Goal: Information Seeking & Learning: Learn about a topic

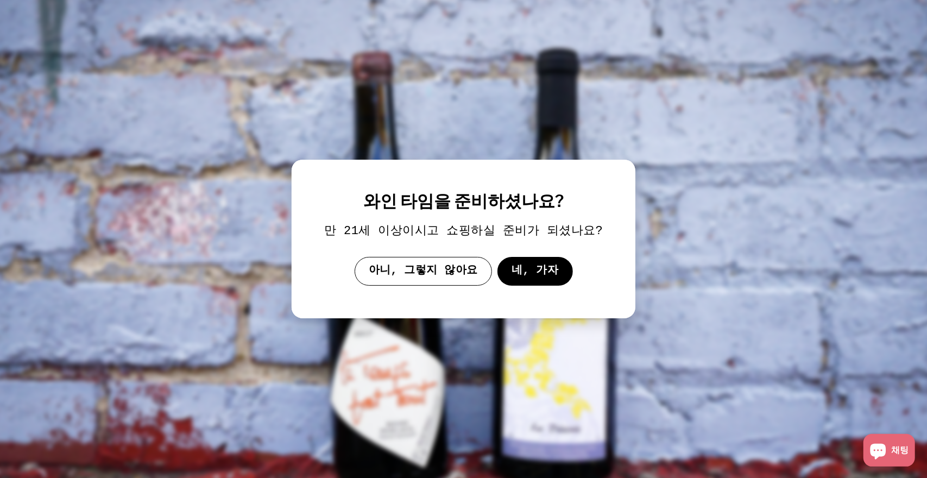
click at [530, 272] on font "네, 가자" at bounding box center [534, 270] width 47 height 12
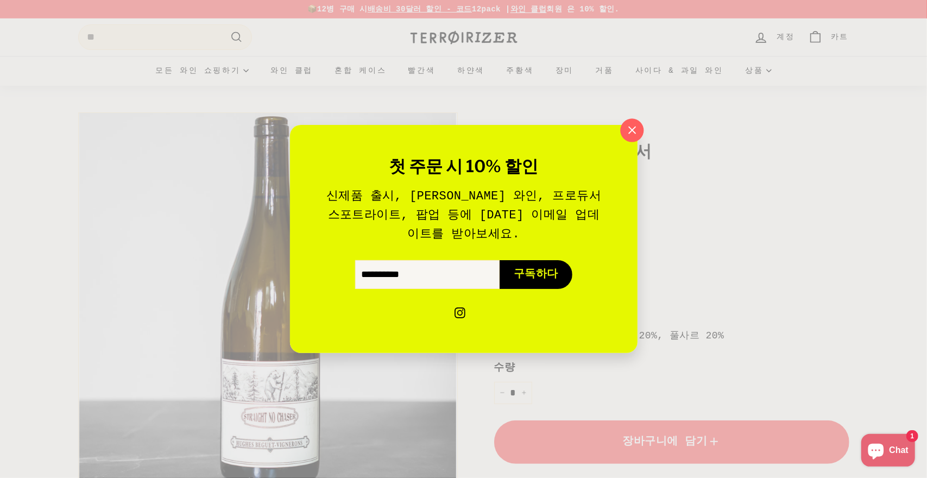
click at [637, 130] on icon "button" at bounding box center [631, 130] width 16 height 16
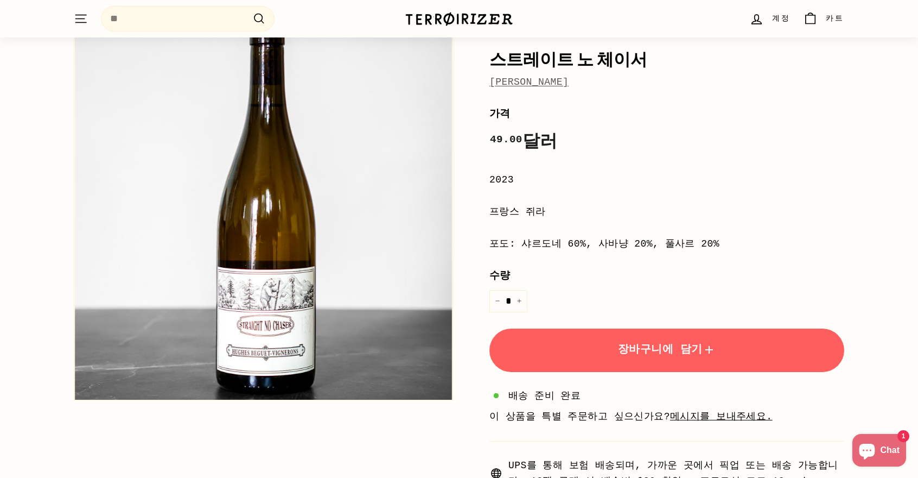
scroll to position [109, 0]
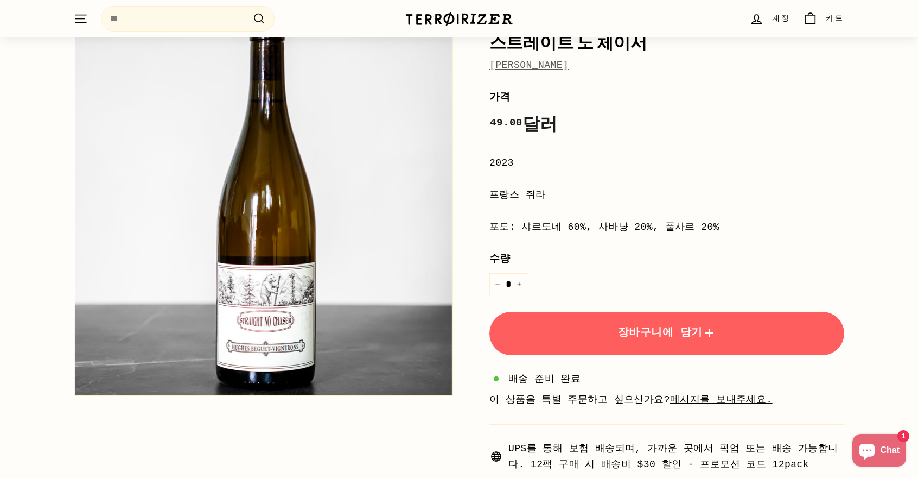
drag, startPoint x: 492, startPoint y: 194, endPoint x: 713, endPoint y: 227, distance: 222.9
click at [713, 227] on div "**********" at bounding box center [667, 280] width 355 height 383
click at [760, 211] on div "**********" at bounding box center [667, 280] width 355 height 383
click at [733, 188] on div "프랑스 쥐라" at bounding box center [667, 195] width 355 height 16
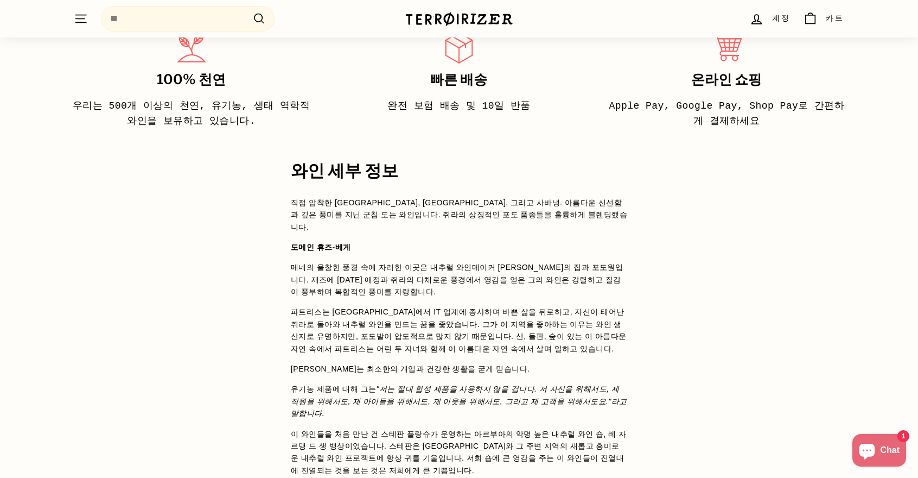
scroll to position [651, 0]
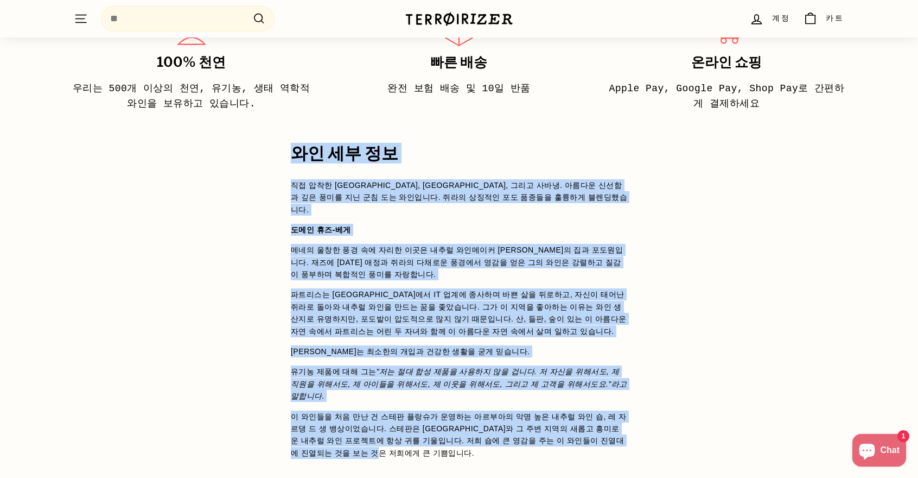
drag, startPoint x: 293, startPoint y: 153, endPoint x: 424, endPoint y: 433, distance: 309.6
click at [424, 433] on div "와인 세부 정보 직접 압착한 [GEOGRAPHIC_DATA], [GEOGRAPHIC_DATA], 그리고 사바냉. 아름다운 신선함과 깊은 풍미를…" at bounding box center [459, 359] width 380 height 430
copy div "lo ip do si ame cons, adip, eli sed. doei temp in utl et do ma aliqu. eni admi …"
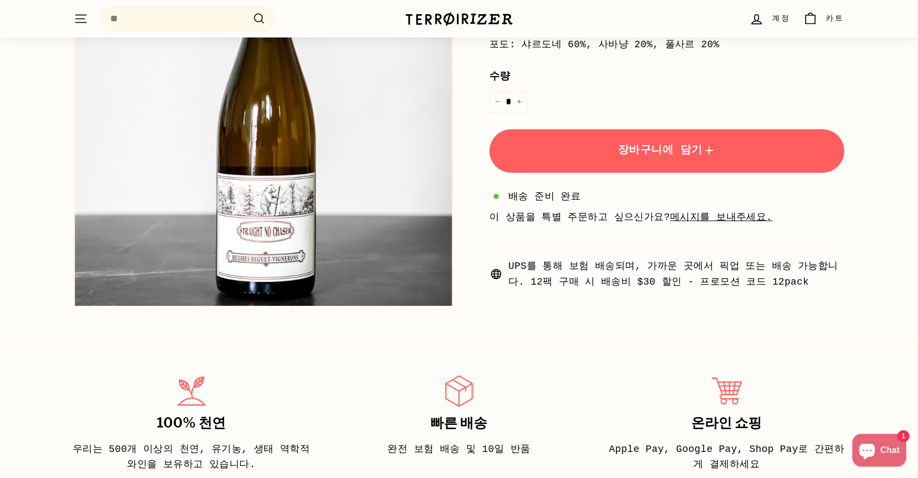
scroll to position [163, 0]
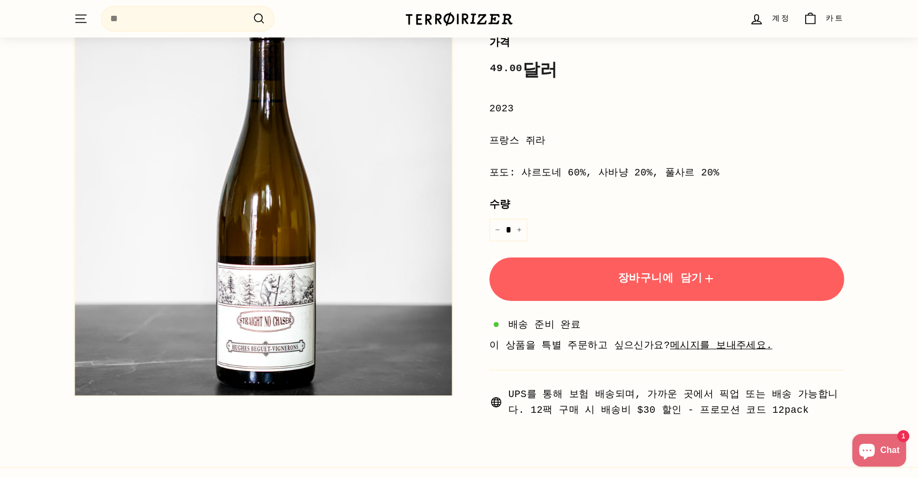
click at [724, 192] on div "**********" at bounding box center [667, 226] width 355 height 383
drag, startPoint x: 493, startPoint y: 171, endPoint x: 712, endPoint y: 173, distance: 219.3
click at [712, 173] on div "포도: 샤르도네 60%, 사바냥 20%, 풀사르 20%" at bounding box center [667, 173] width 355 height 16
copy font "포도: 샤르도네 60%, 사바냥 20%, 풀사르 20%"
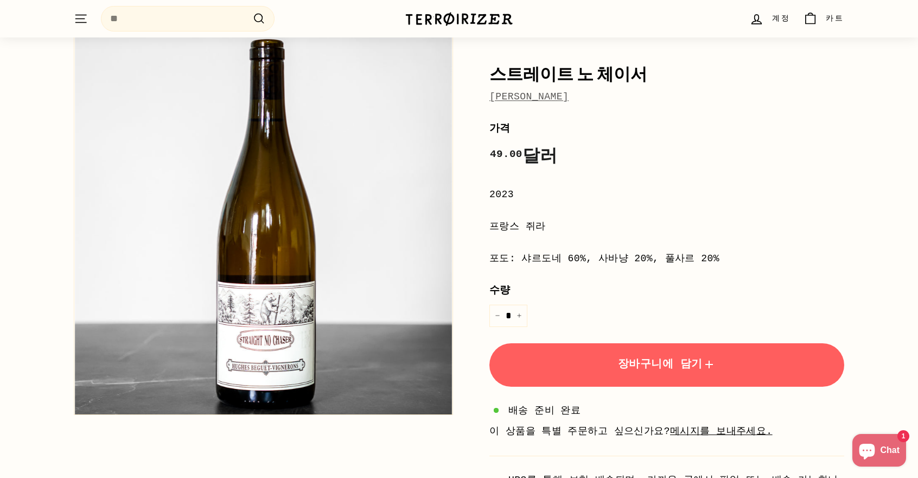
scroll to position [0, 0]
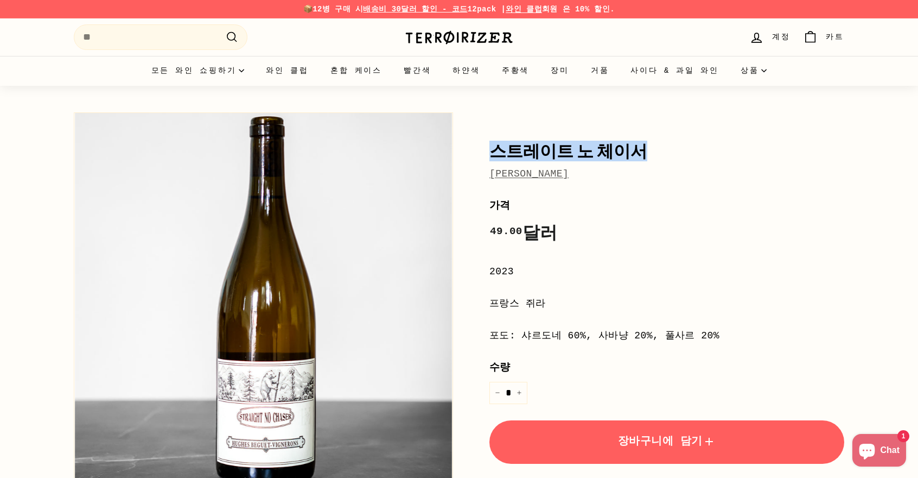
drag, startPoint x: 493, startPoint y: 148, endPoint x: 632, endPoint y: 155, distance: 139.1
click at [632, 155] on font "스트레이트 노 체이서" at bounding box center [569, 151] width 158 height 21
copy font "스트레이트 노 체이서"
